Goal: Information Seeking & Learning: Find specific fact

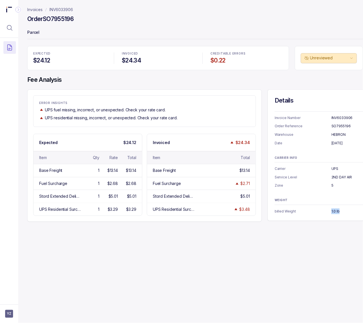
click at [58, 10] on p "INV6033906" at bounding box center [61, 10] width 24 height 6
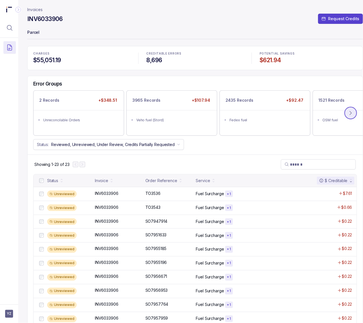
click at [350, 113] on icon at bounding box center [351, 113] width 6 height 6
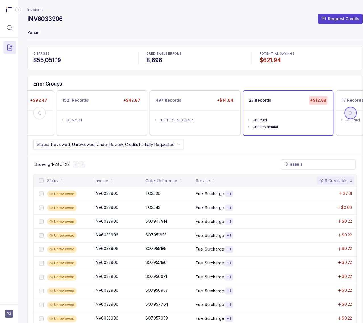
click at [350, 113] on icon at bounding box center [351, 113] width 6 height 6
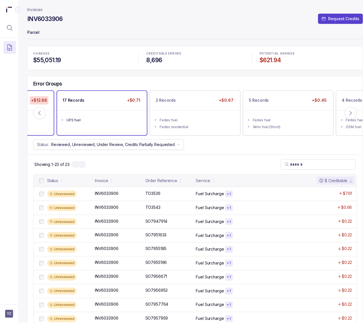
click at [89, 118] on div "UPS fuel" at bounding box center [103, 120] width 74 height 6
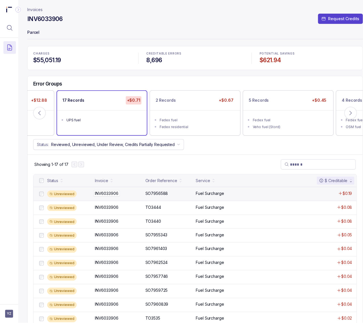
click at [105, 192] on p "INV6033906" at bounding box center [106, 193] width 26 height 6
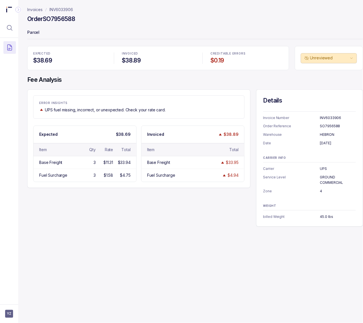
click at [55, 10] on p "INV6033906" at bounding box center [61, 10] width 24 height 6
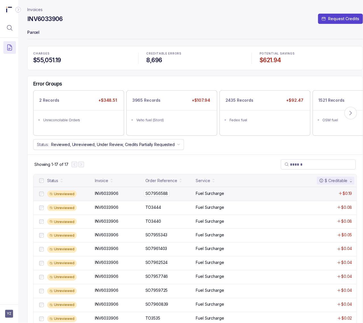
click at [164, 195] on p "SO7956588" at bounding box center [157, 193] width 26 height 6
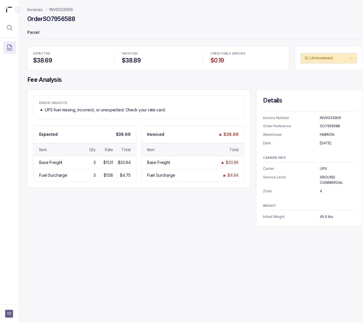
click at [62, 20] on h4 "Order SO7956588" at bounding box center [51, 19] width 48 height 8
copy h4 "SO7956588"
click at [328, 143] on p "[DATE]" at bounding box center [338, 143] width 36 height 6
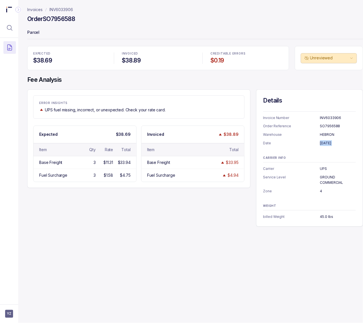
click at [328, 143] on p "[DATE]" at bounding box center [338, 143] width 36 height 6
copy p "[DATE]"
click at [325, 179] on p "GROUND COMMERCIAL" at bounding box center [338, 179] width 36 height 11
click at [325, 176] on p "GROUND COMMERCIAL" at bounding box center [338, 179] width 36 height 11
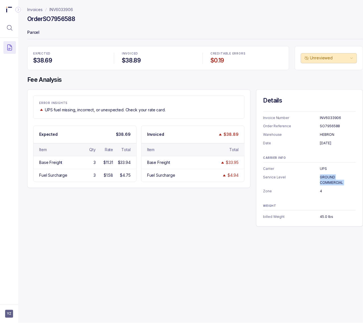
click at [325, 176] on p "GROUND COMMERCIAL" at bounding box center [338, 179] width 36 height 11
copy p "GROUND COMMERCIAL"
click at [320, 191] on p "4" at bounding box center [338, 191] width 36 height 6
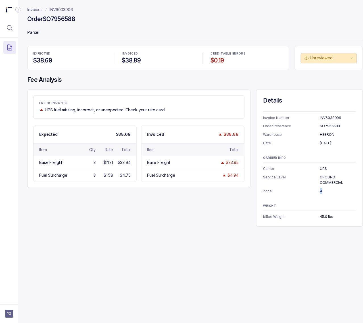
copy p "4"
click at [329, 217] on p "45.0 lbs" at bounding box center [338, 217] width 36 height 6
copy p "45.0 lbs"
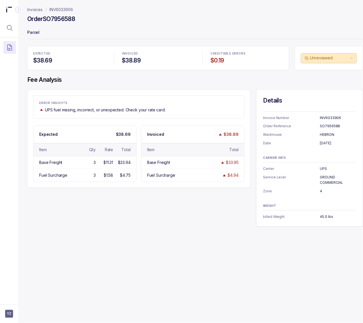
click at [60, 16] on h4 "Order SO7956588" at bounding box center [51, 19] width 48 height 8
copy h4 "SO7956588"
click at [142, 23] on div "Order SO7956588" at bounding box center [194, 20] width 335 height 10
click at [54, 11] on p "INV6033906" at bounding box center [61, 10] width 24 height 6
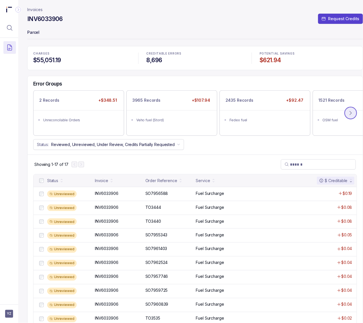
click at [348, 111] on icon at bounding box center [351, 113] width 6 height 6
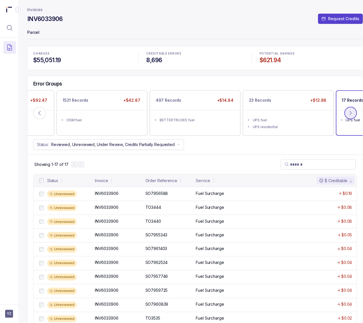
click at [348, 111] on icon at bounding box center [351, 113] width 6 height 6
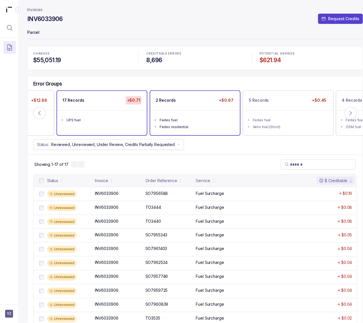
click at [190, 116] on li "Fedex fuel" at bounding box center [198, 119] width 79 height 7
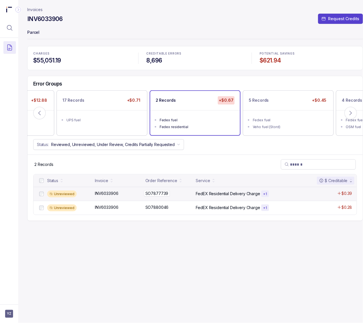
click at [148, 196] on p "SO7877739" at bounding box center [157, 193] width 26 height 6
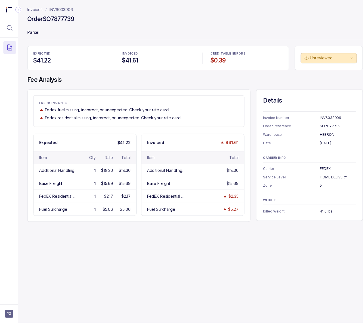
click at [69, 20] on h4 "Order SO7877739" at bounding box center [50, 19] width 47 height 8
copy h4 "SO7877739"
click at [328, 144] on p "[DATE]" at bounding box center [338, 143] width 36 height 6
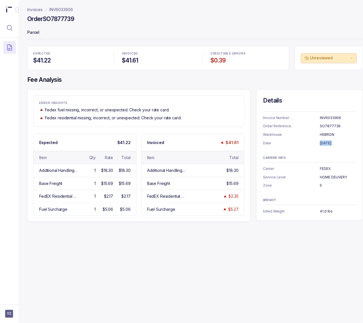
click at [328, 144] on p "[DATE]" at bounding box center [338, 143] width 36 height 6
copy p "[DATE]"
click at [326, 167] on p "FEDEX" at bounding box center [338, 169] width 36 height 6
copy p "FEDEX"
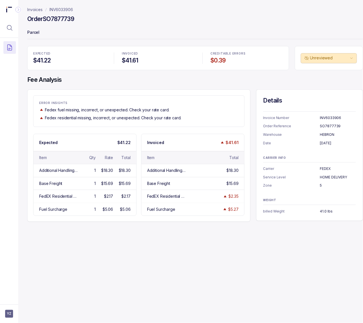
click at [332, 175] on p "HOME DELIVERY" at bounding box center [338, 177] width 36 height 6
copy p "HOME DELIVERY"
click at [320, 186] on p "5" at bounding box center [338, 185] width 36 height 6
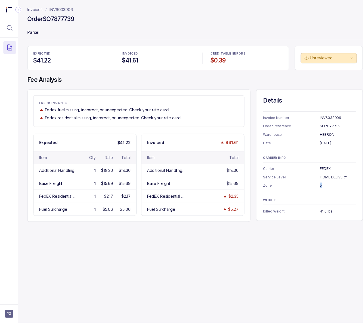
click at [320, 186] on p "5" at bounding box center [338, 185] width 36 height 6
click at [327, 209] on p "41.0 lbs" at bounding box center [338, 211] width 36 height 6
click at [328, 211] on p "41.0 lbs" at bounding box center [338, 211] width 36 height 6
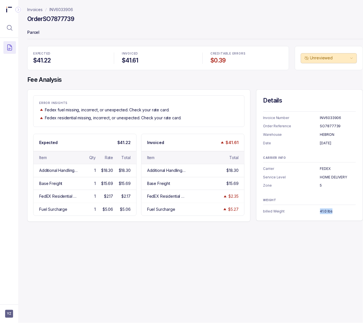
click at [69, 11] on p "INV6033906" at bounding box center [61, 10] width 24 height 6
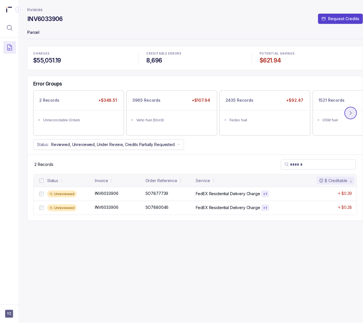
click at [355, 113] on button at bounding box center [350, 113] width 12 height 12
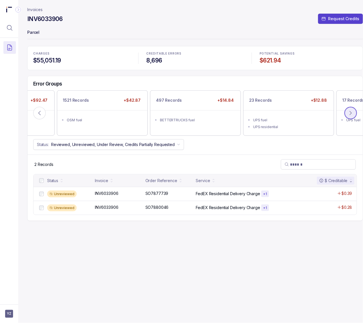
click at [355, 113] on button at bounding box center [350, 113] width 12 height 12
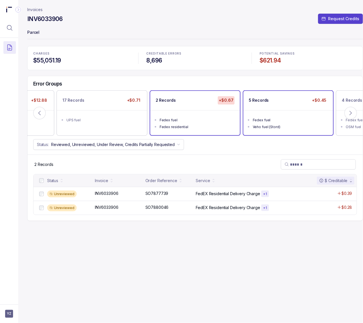
click at [283, 117] on div "Fedex fuel" at bounding box center [290, 120] width 74 height 6
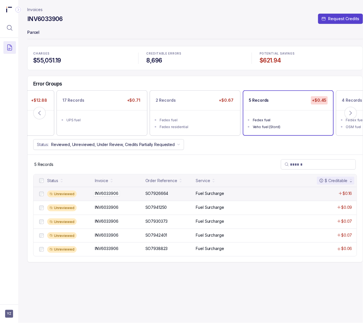
click at [113, 196] on p "INV6033906" at bounding box center [106, 193] width 26 height 6
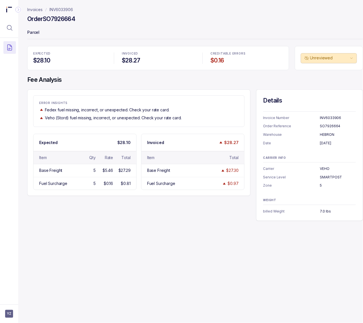
click at [62, 19] on h4 "Order SO7926664" at bounding box center [51, 19] width 48 height 8
click at [325, 144] on p "[DATE]" at bounding box center [338, 143] width 36 height 6
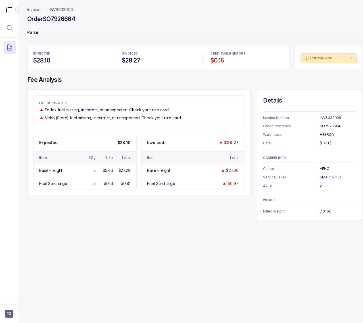
click at [328, 170] on p "VEHO" at bounding box center [338, 169] width 36 height 6
click at [329, 178] on p "SMARTPOST" at bounding box center [338, 177] width 36 height 6
click at [65, 7] on p "INV6033906" at bounding box center [61, 10] width 24 height 6
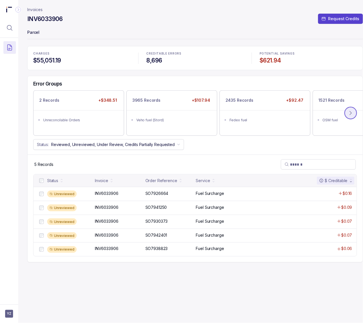
click at [354, 114] on button at bounding box center [350, 113] width 12 height 12
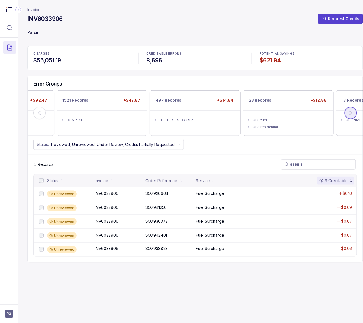
click at [354, 114] on button at bounding box center [350, 113] width 12 height 12
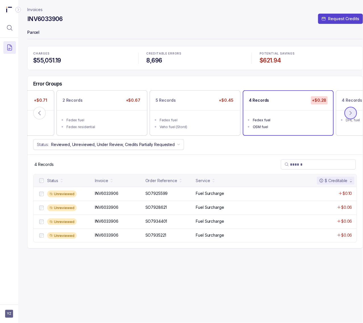
click at [351, 113] on icon at bounding box center [351, 113] width 6 height 6
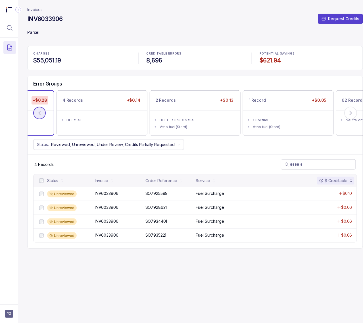
click at [41, 117] on button at bounding box center [39, 113] width 12 height 12
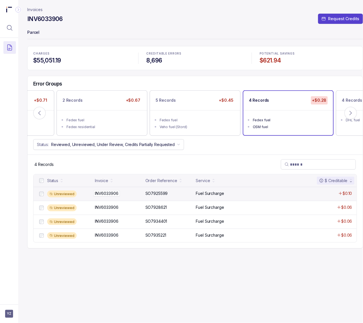
click at [112, 194] on p "INV6033906" at bounding box center [106, 193] width 26 height 6
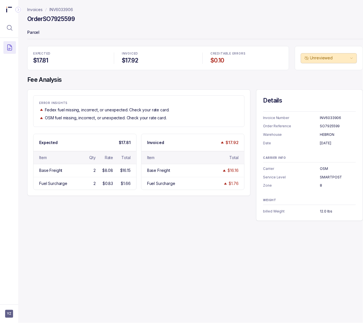
click at [57, 22] on h4 "Order SO7925599" at bounding box center [50, 19] width 47 height 8
click at [336, 144] on p "[DATE]" at bounding box center [338, 143] width 36 height 6
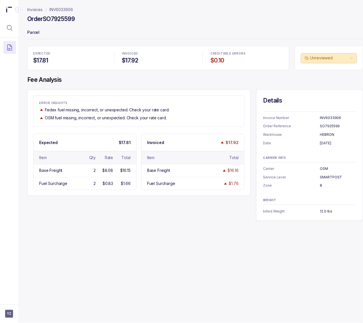
click at [324, 136] on p "HEBRON" at bounding box center [338, 135] width 36 height 6
click at [60, 18] on h4 "Order SO7925599" at bounding box center [50, 19] width 47 height 8
click at [60, 8] on p "INV6033906" at bounding box center [61, 10] width 24 height 6
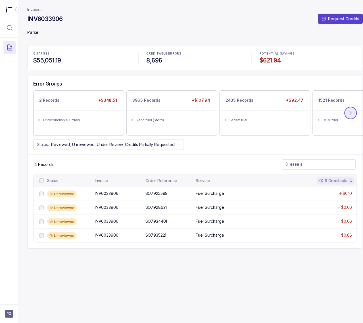
click at [345, 115] on button at bounding box center [350, 113] width 12 height 12
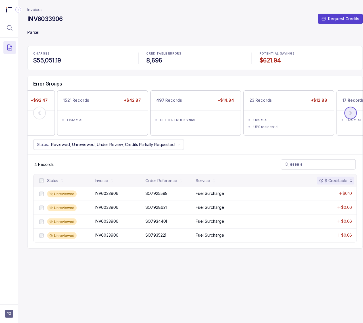
click at [345, 115] on button at bounding box center [350, 113] width 12 height 12
click at [350, 115] on icon at bounding box center [351, 113] width 6 height 6
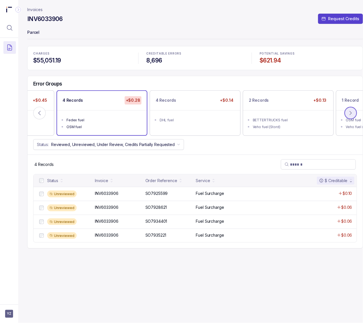
click at [346, 112] on button at bounding box center [350, 113] width 12 height 12
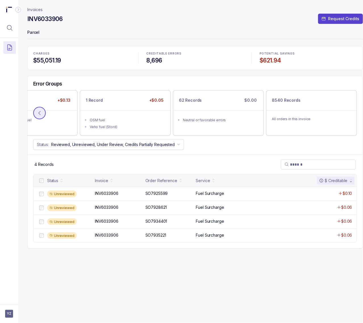
click at [41, 114] on icon at bounding box center [40, 113] width 6 height 6
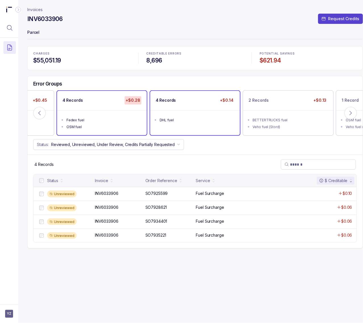
click at [200, 118] on div "DHL fuel" at bounding box center [196, 120] width 74 height 6
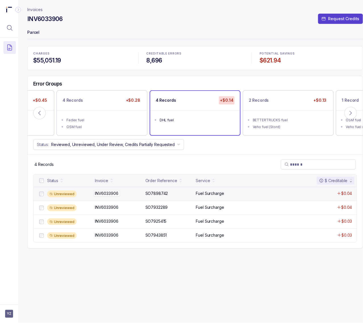
click at [110, 195] on p "INV6033906" at bounding box center [106, 193] width 26 height 6
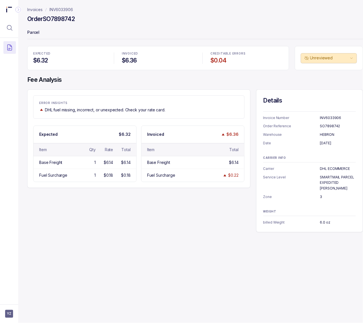
click at [60, 21] on h4 "Order SO7898742" at bounding box center [50, 19] width 47 height 8
click at [323, 142] on p "[DATE]" at bounding box center [338, 143] width 36 height 6
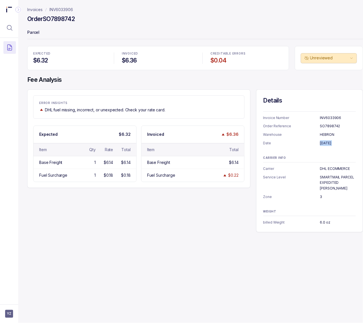
click at [325, 169] on p "DHL ECOMMERCE" at bounding box center [338, 169] width 36 height 6
click at [324, 178] on p "SMARTMAIL PARCEL EXPEDITED [PERSON_NAME]" at bounding box center [338, 182] width 36 height 17
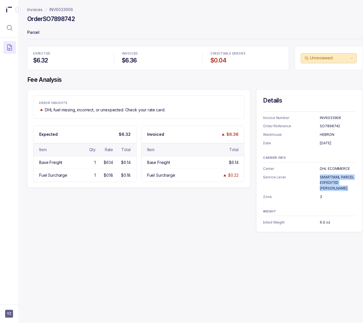
click at [324, 178] on p "SMARTMAIL PARCEL EXPEDITED [PERSON_NAME]" at bounding box center [338, 182] width 36 height 17
click at [320, 194] on p "3" at bounding box center [338, 197] width 36 height 6
click at [321, 219] on p "6.0 oz" at bounding box center [338, 222] width 36 height 6
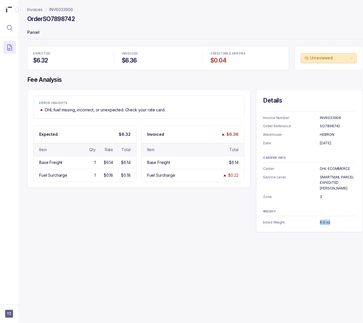
click at [321, 219] on p "6.0 oz" at bounding box center [338, 222] width 36 height 6
click at [61, 12] on p "INV6033906" at bounding box center [61, 10] width 24 height 6
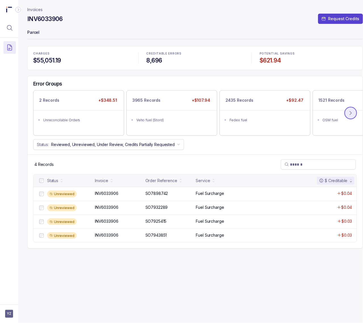
click at [351, 114] on icon at bounding box center [351, 113] width 2 height 4
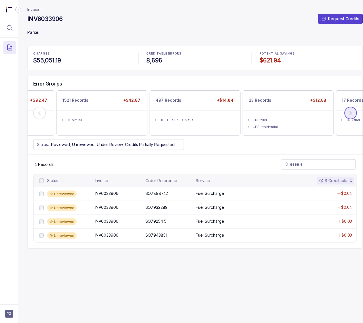
click at [350, 110] on button at bounding box center [350, 113] width 12 height 12
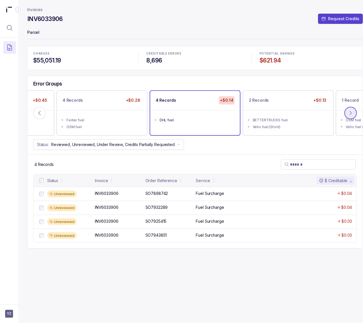
click at [352, 114] on icon at bounding box center [351, 113] width 6 height 6
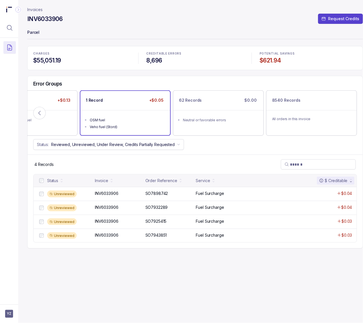
click at [135, 116] on li "OSM fuel" at bounding box center [129, 119] width 79 height 7
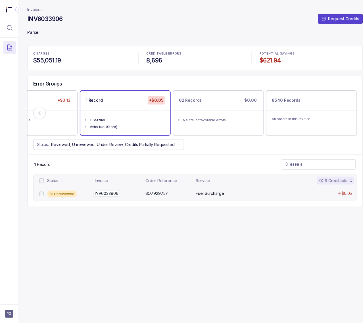
click at [110, 194] on div "INV6033906 INV6033906" at bounding box center [107, 193] width 24 height 6
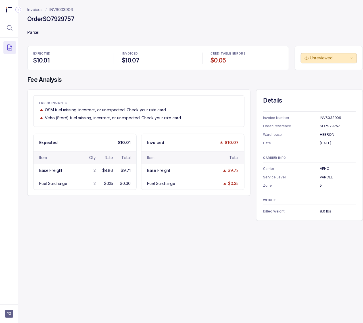
click at [60, 22] on h4 "Order SO7929757" at bounding box center [50, 19] width 47 height 8
click at [323, 143] on p "[DATE]" at bounding box center [338, 143] width 36 height 6
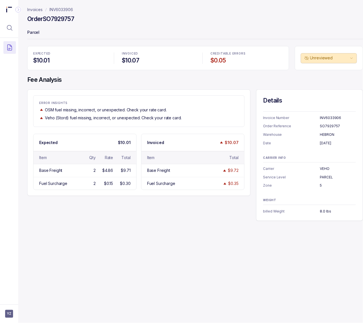
click at [323, 169] on p "VEHO" at bounding box center [338, 169] width 36 height 6
click at [330, 177] on p "PARCEL" at bounding box center [338, 177] width 36 height 6
click at [321, 185] on p "5" at bounding box center [338, 185] width 36 height 6
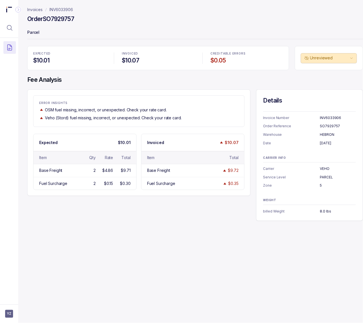
click at [321, 185] on p "5" at bounding box center [338, 185] width 36 height 6
click at [320, 186] on p "5" at bounding box center [338, 185] width 36 height 6
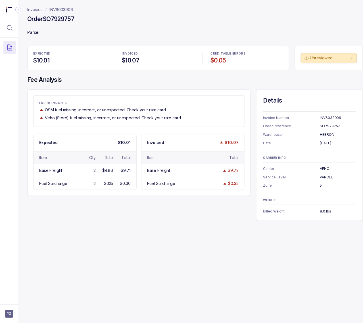
click at [323, 211] on p "8.0 lbs" at bounding box center [338, 211] width 36 height 6
click at [71, 18] on h4 "Order SO7929757" at bounding box center [50, 19] width 47 height 8
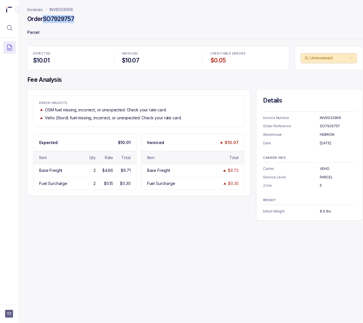
click at [57, 9] on p "INV6033906" at bounding box center [61, 10] width 24 height 6
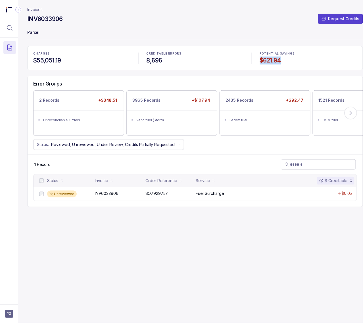
drag, startPoint x: 260, startPoint y: 60, endPoint x: 293, endPoint y: 60, distance: 32.9
click at [293, 60] on h4 "$621.94" at bounding box center [308, 60] width 97 height 8
click at [11, 27] on icon "Menu Icon Button MagnifyingGlassIcon" at bounding box center [9, 27] width 5 height 5
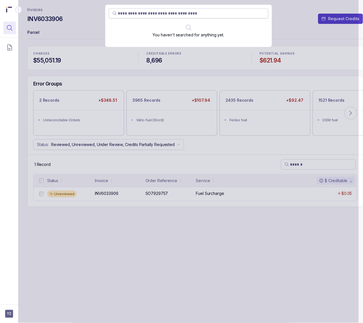
click at [129, 13] on input "search" at bounding box center [191, 13] width 146 height 6
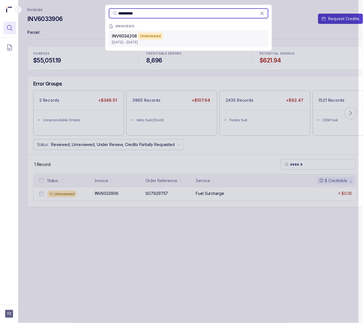
type input "**********"
click at [172, 37] on div "INV6034208 Unreviewed" at bounding box center [188, 36] width 153 height 7
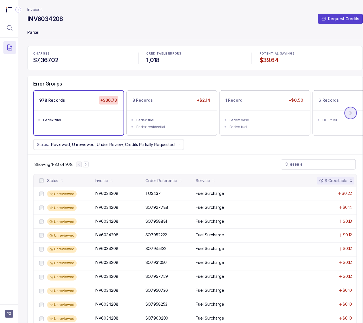
click at [349, 114] on icon at bounding box center [351, 113] width 6 height 6
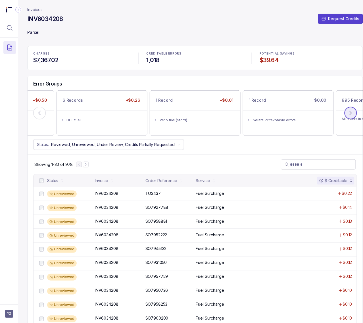
click at [349, 114] on icon at bounding box center [351, 113] width 6 height 6
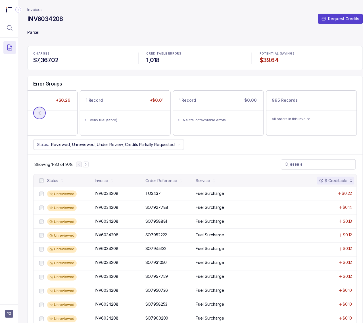
click at [43, 112] on button at bounding box center [39, 113] width 12 height 12
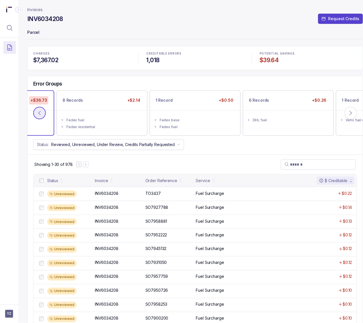
click at [43, 112] on button at bounding box center [39, 113] width 12 height 12
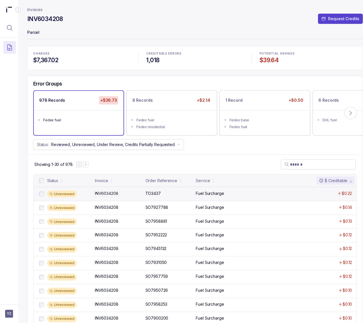
click at [103, 194] on p "INV6034208" at bounding box center [106, 193] width 26 height 6
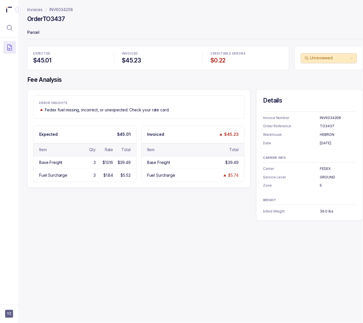
click at [60, 7] on p "INV6034208" at bounding box center [61, 10] width 24 height 6
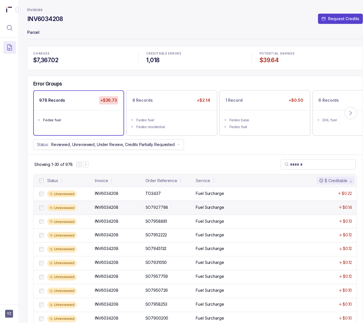
click at [151, 209] on p "SO7927788" at bounding box center [157, 207] width 26 height 6
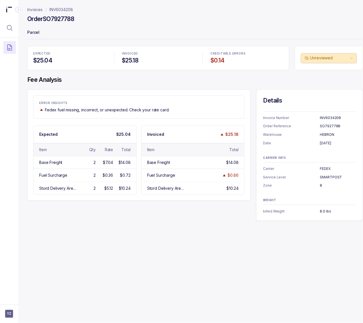
click at [62, 21] on h4 "Order SO7927788" at bounding box center [50, 19] width 47 height 8
click at [327, 117] on p "INV6034208" at bounding box center [338, 118] width 36 height 6
click at [331, 140] on p "[DATE]" at bounding box center [338, 143] width 36 height 6
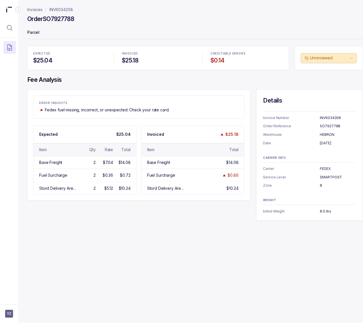
click at [331, 142] on p "[DATE]" at bounding box center [338, 143] width 36 height 6
click at [327, 168] on p "FEDEX" at bounding box center [338, 169] width 36 height 6
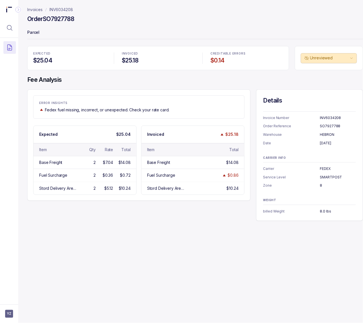
click at [326, 175] on p "SMARTPOST" at bounding box center [338, 177] width 36 height 6
click at [321, 184] on p "8" at bounding box center [338, 185] width 36 height 6
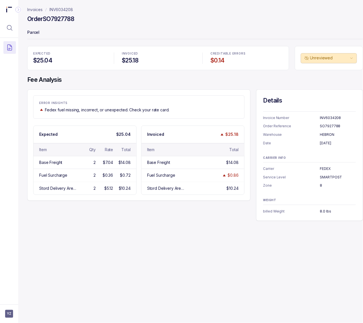
click at [321, 211] on p "8.0 lbs" at bounding box center [338, 211] width 36 height 6
click at [56, 9] on p "INV6034208" at bounding box center [61, 10] width 24 height 6
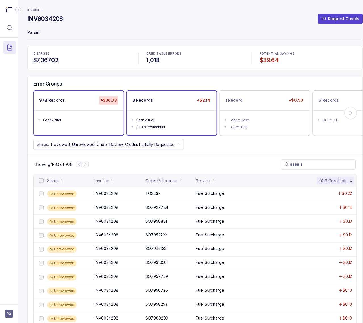
click at [162, 111] on ul "Fedex fuel Fedex residential" at bounding box center [172, 122] width 90 height 25
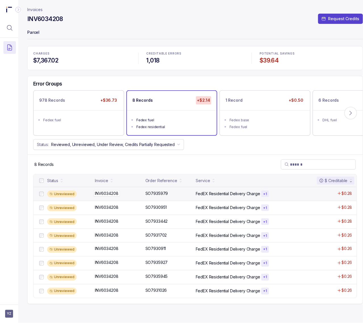
click at [116, 196] on p "INV6034208" at bounding box center [106, 193] width 26 height 6
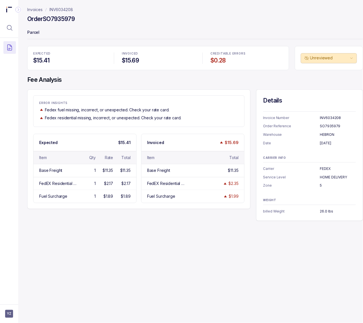
click at [57, 17] on h4 "Order SO7935979" at bounding box center [50, 19] width 47 height 8
click at [324, 143] on p "[DATE]" at bounding box center [338, 143] width 36 height 6
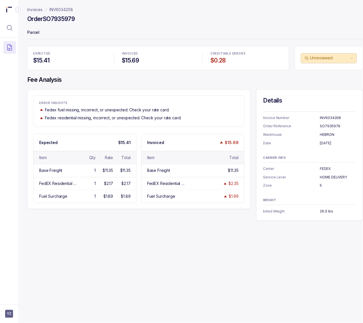
click at [324, 169] on p "FEDEX" at bounding box center [338, 169] width 36 height 6
click at [329, 175] on p "HOME DELIVERY" at bounding box center [338, 177] width 36 height 6
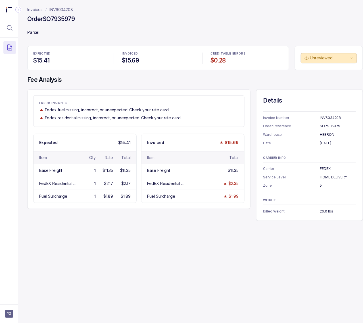
click at [320, 185] on p "5" at bounding box center [338, 185] width 36 height 6
click at [320, 210] on p "26.0 lbs" at bounding box center [338, 211] width 36 height 6
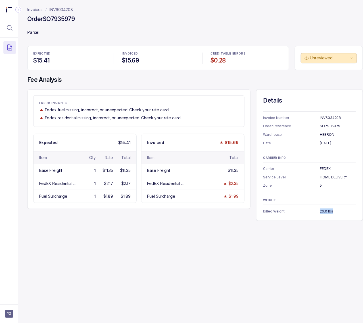
click at [62, 9] on p "INV6034208" at bounding box center [61, 10] width 24 height 6
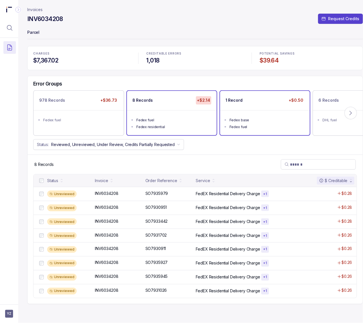
click at [259, 121] on div "Fedex base" at bounding box center [266, 120] width 74 height 6
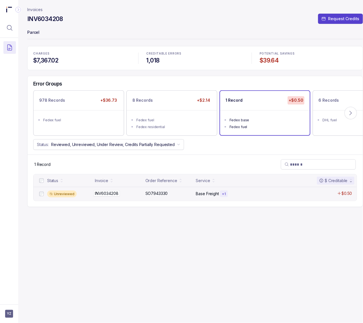
click at [112, 193] on p "INV6034208" at bounding box center [106, 193] width 26 height 6
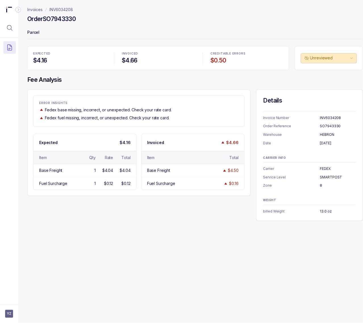
click at [55, 19] on h4 "Order SO7943330" at bounding box center [51, 19] width 49 height 8
click at [320, 185] on p "8" at bounding box center [338, 185] width 36 height 6
click at [324, 212] on p "13.0 oz" at bounding box center [338, 211] width 36 height 6
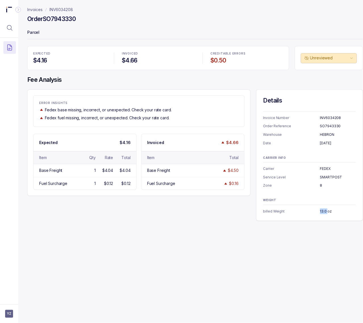
click at [324, 212] on p "13.0 oz" at bounding box center [338, 211] width 36 height 6
click at [60, 10] on p "INV6034208" at bounding box center [61, 10] width 24 height 6
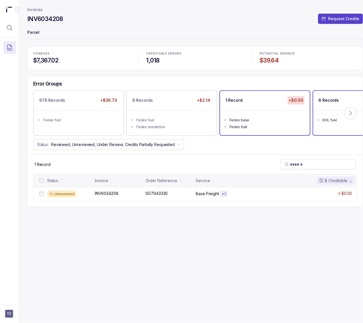
click at [334, 127] on ul "DHL fuel" at bounding box center [358, 119] width 90 height 18
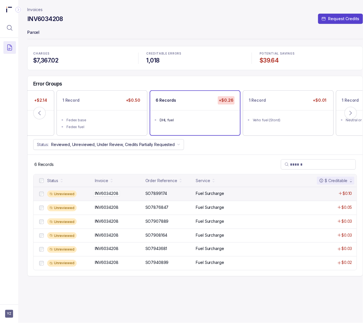
click at [97, 195] on p "INV6034208" at bounding box center [106, 193] width 26 height 6
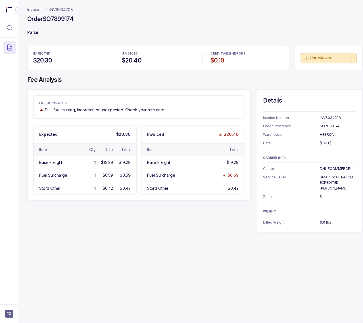
click at [65, 21] on h4 "Order SO7899174" at bounding box center [50, 19] width 46 height 8
click at [324, 144] on p "[DATE]" at bounding box center [338, 143] width 36 height 6
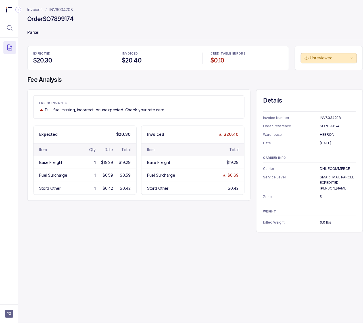
click at [324, 169] on p "DHL ECOMMERCE" at bounding box center [338, 169] width 36 height 6
click at [329, 177] on p "SMARTMAIL PARCEL EXPEDITED [PERSON_NAME]" at bounding box center [338, 182] width 36 height 17
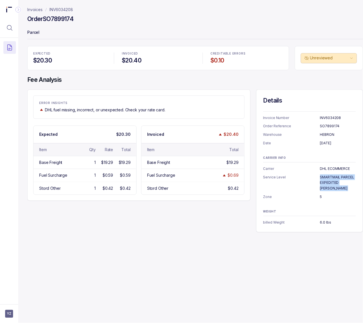
click at [329, 177] on p "SMARTMAIL PARCEL EXPEDITED [PERSON_NAME]" at bounding box center [338, 182] width 36 height 17
click at [321, 194] on p "5" at bounding box center [338, 197] width 36 height 6
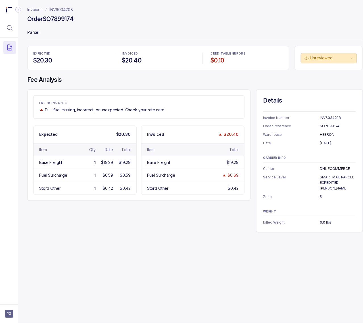
click at [320, 194] on p "5" at bounding box center [338, 197] width 36 height 6
click at [320, 219] on p "6.0 lbs" at bounding box center [338, 222] width 36 height 6
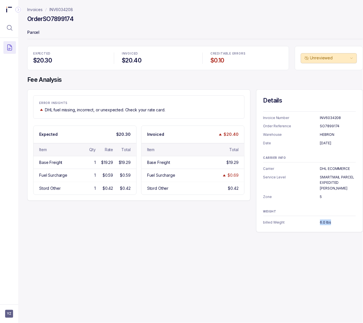
click at [70, 9] on p "INV6034208" at bounding box center [61, 10] width 24 height 6
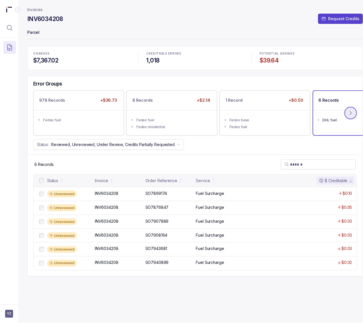
click at [348, 114] on icon at bounding box center [351, 113] width 6 height 6
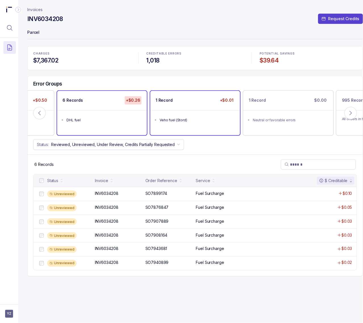
click at [207, 121] on div "Veho fuel (Stord)" at bounding box center [196, 120] width 74 height 6
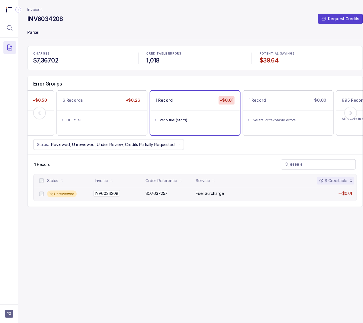
click at [114, 194] on p "INV6034208" at bounding box center [106, 193] width 26 height 6
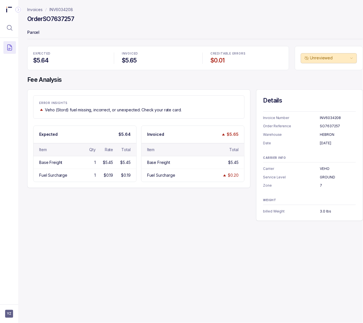
click at [70, 19] on h4 "Order SO7637257" at bounding box center [50, 19] width 47 height 8
click at [321, 144] on p "[DATE]" at bounding box center [338, 143] width 36 height 6
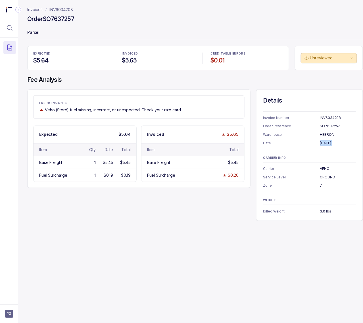
click at [323, 170] on p "VEHO" at bounding box center [338, 169] width 36 height 6
click at [325, 176] on p "GROUND" at bounding box center [338, 177] width 36 height 6
click at [321, 184] on p "7" at bounding box center [338, 185] width 36 height 6
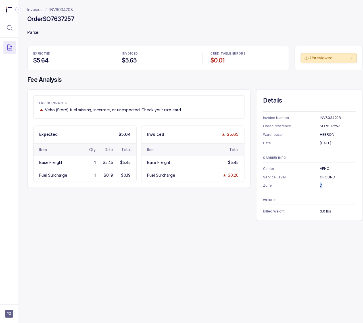
click at [321, 184] on p "7" at bounding box center [338, 185] width 36 height 6
click at [326, 213] on p "3.0 lbs" at bounding box center [338, 211] width 36 height 6
click at [73, 11] on p "INV6034208" at bounding box center [61, 10] width 24 height 6
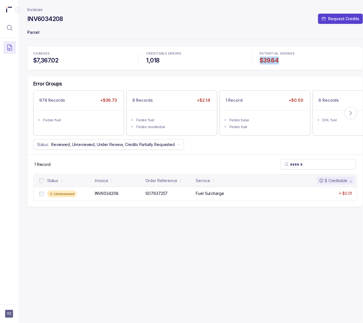
drag, startPoint x: 259, startPoint y: 61, endPoint x: 290, endPoint y: 61, distance: 31.2
click at [290, 61] on div "POTENTIAL SAVINGS $39.64" at bounding box center [308, 58] width 104 height 19
click at [10, 29] on icon "Menu Icon Button MagnifyingGlassIcon" at bounding box center [9, 27] width 7 height 7
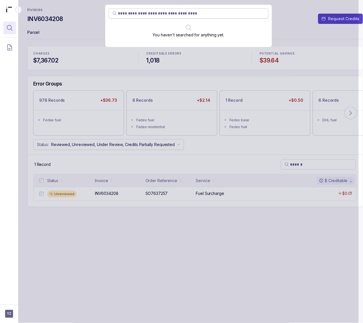
click at [146, 17] on span at bounding box center [188, 13] width 159 height 10
click at [146, 14] on input "search" at bounding box center [191, 13] width 146 height 6
paste input "**********"
type input "**********"
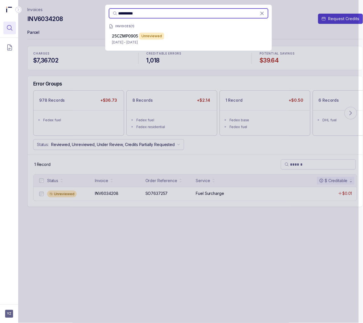
click at [150, 41] on p "[DATE] - [DATE]" at bounding box center [188, 42] width 153 height 6
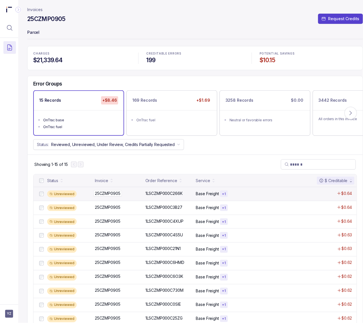
click at [114, 192] on p "25CZMP0905" at bounding box center [107, 193] width 28 height 6
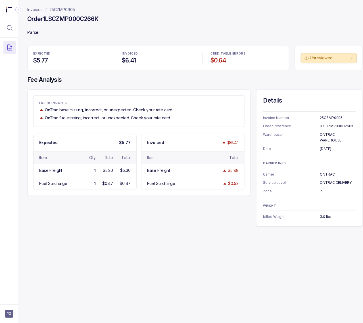
click at [64, 20] on h4 "Order 1LSCZMP000C266K" at bounding box center [62, 19] width 71 height 8
click at [334, 148] on p "[DATE]" at bounding box center [338, 149] width 36 height 6
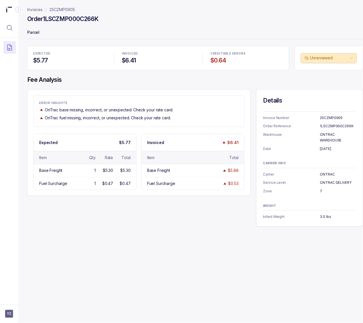
click at [324, 173] on p "ONTRAC" at bounding box center [338, 174] width 36 height 6
click at [326, 135] on p "ONTRAC WAREHOUSE" at bounding box center [338, 137] width 36 height 11
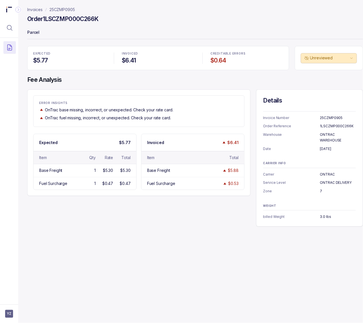
click at [328, 174] on p "ONTRAC" at bounding box center [338, 174] width 36 height 6
click at [324, 182] on p "ONTRAC DELIVERY" at bounding box center [338, 183] width 36 height 6
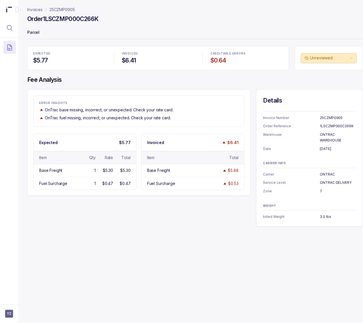
click at [321, 192] on p "7" at bounding box center [338, 191] width 36 height 6
click at [322, 215] on p "3.0 lbs" at bounding box center [338, 217] width 36 height 6
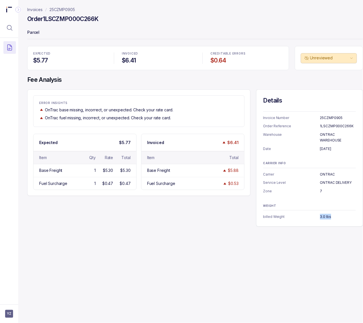
click at [322, 215] on p "3.0 lbs" at bounding box center [338, 217] width 36 height 6
click at [65, 9] on p "25CZMP0905" at bounding box center [62, 10] width 26 height 6
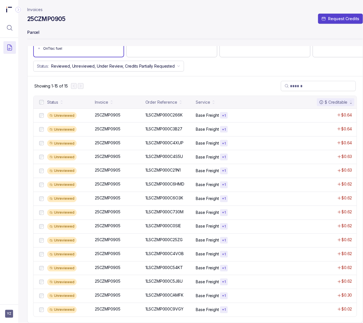
scroll to position [85, 0]
click at [157, 209] on p "1LSCZMP000C730M" at bounding box center [164, 212] width 41 height 6
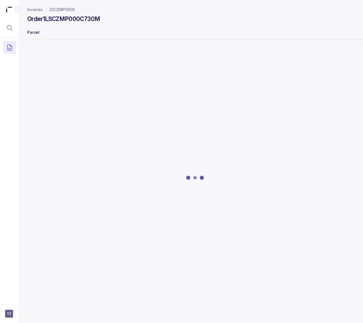
click at [62, 20] on h4 "Order 1LSCZMP000C730M" at bounding box center [63, 19] width 73 height 8
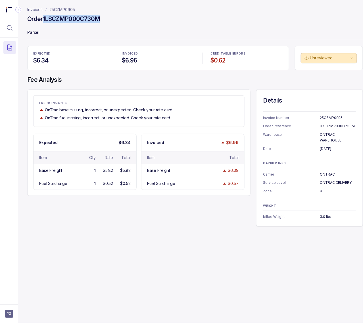
click at [327, 148] on p "[DATE]" at bounding box center [338, 149] width 36 height 6
click at [321, 191] on p "8" at bounding box center [338, 191] width 36 height 6
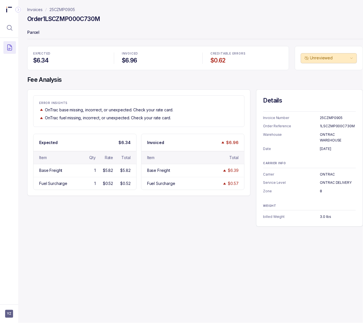
click at [323, 215] on p "3.0 lbs" at bounding box center [338, 217] width 36 height 6
click at [60, 7] on p "25CZMP0905" at bounding box center [62, 10] width 26 height 6
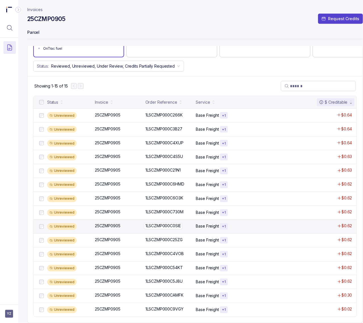
scroll to position [85, 0]
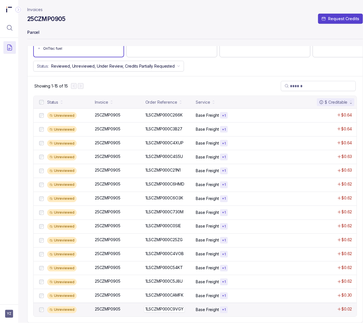
click at [156, 306] on p "1LSCZMP000C9VGY" at bounding box center [164, 309] width 41 height 6
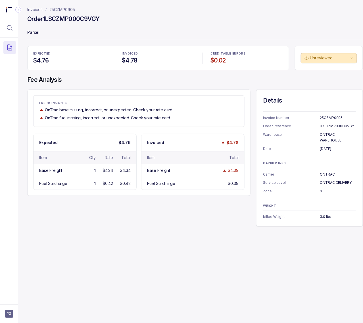
click at [85, 20] on h4 "Order 1LSCZMP000C9VGY" at bounding box center [63, 19] width 72 height 8
click at [323, 149] on p "[DATE]" at bounding box center [338, 149] width 36 height 6
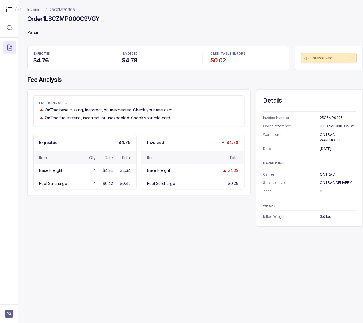
click at [321, 192] on p "3" at bounding box center [338, 191] width 36 height 6
click at [65, 9] on p "25CZMP0905" at bounding box center [62, 10] width 26 height 6
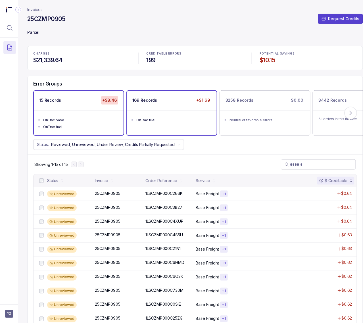
click at [189, 123] on ul "OnTrac fuel" at bounding box center [172, 119] width 90 height 18
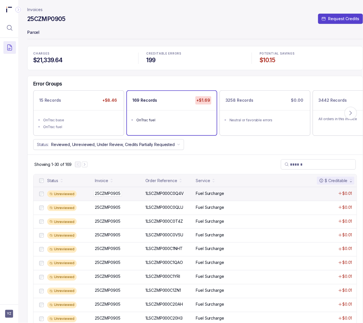
click at [119, 192] on p "25CZMP0905" at bounding box center [107, 193] width 28 height 6
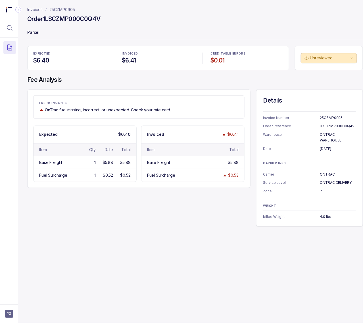
click at [63, 21] on h4 "Order 1LSCZMP000C0Q4V" at bounding box center [63, 19] width 73 height 8
click at [327, 148] on p "[DATE]" at bounding box center [338, 149] width 36 height 6
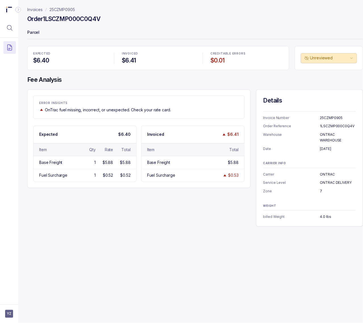
click at [320, 189] on p "7" at bounding box center [338, 191] width 36 height 6
click at [322, 217] on p "4.0 lbs" at bounding box center [338, 217] width 36 height 6
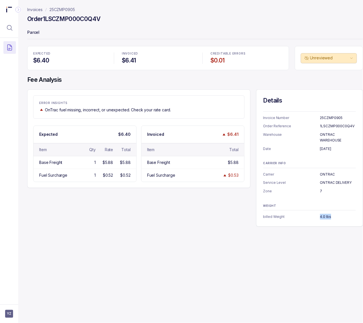
click at [64, 10] on p "25CZMP0905" at bounding box center [62, 10] width 26 height 6
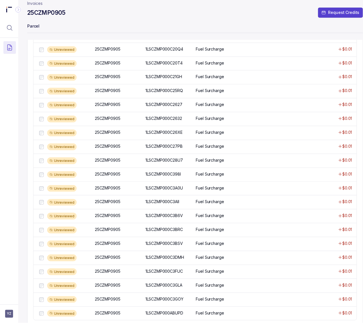
scroll to position [295, 0]
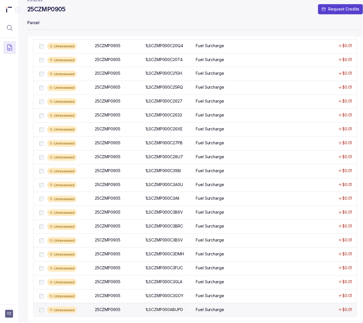
click at [171, 306] on p "1LSCZMP000ABUPD" at bounding box center [164, 309] width 41 height 6
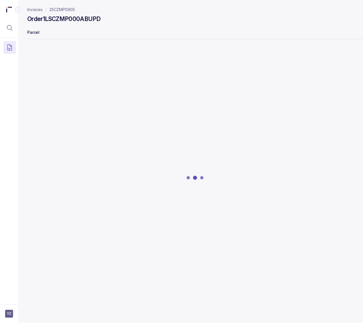
click at [60, 21] on h4 "Order 1LSCZMP000ABUPD" at bounding box center [63, 19] width 73 height 8
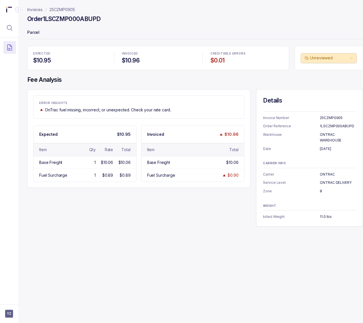
click at [330, 148] on p "[DATE]" at bounding box center [338, 149] width 36 height 6
click at [321, 191] on p "8" at bounding box center [338, 191] width 36 height 6
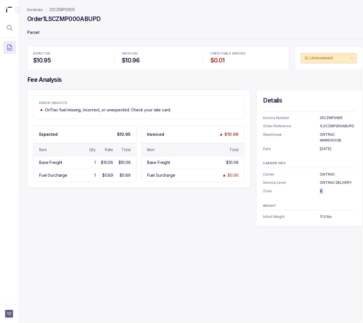
click at [321, 191] on p "8" at bounding box center [338, 191] width 36 height 6
click at [322, 217] on p "11.0 lbs" at bounding box center [338, 217] width 36 height 6
click at [60, 10] on p "25CZMP0905" at bounding box center [62, 10] width 26 height 6
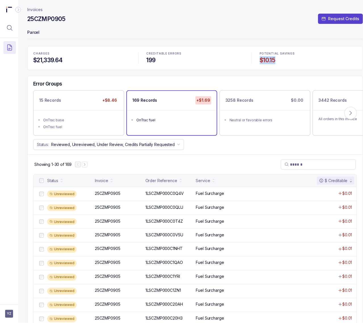
drag, startPoint x: 258, startPoint y: 61, endPoint x: 286, endPoint y: 61, distance: 27.8
click at [286, 61] on div "POTENTIAL SAVINGS $10.15" at bounding box center [308, 58] width 104 height 19
click at [1, 317] on aside "YZ" at bounding box center [9, 313] width 18 height 18
click at [1, 314] on aside "YZ" at bounding box center [9, 313] width 18 height 18
click at [8, 315] on span "YZ" at bounding box center [9, 314] width 8 height 8
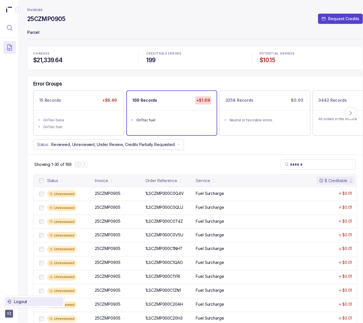
click at [21, 304] on div "Logout" at bounding box center [34, 301] width 54 height 7
